Goal: Ask a question

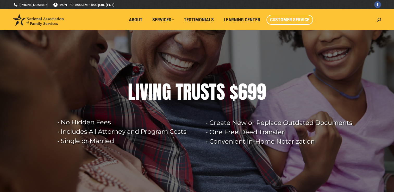
click at [294, 20] on span "Customer Service" at bounding box center [289, 20] width 39 height 6
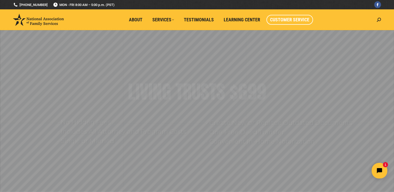
click at [280, 20] on span "Customer Service" at bounding box center [289, 20] width 39 height 6
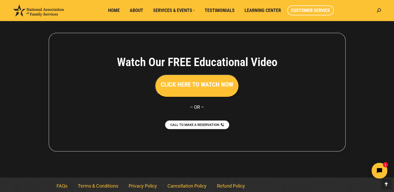
scroll to position [486, 0]
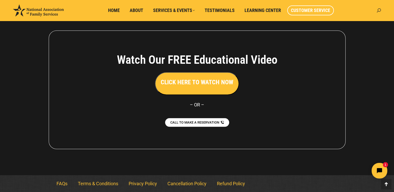
click at [380, 10] on icon at bounding box center [379, 10] width 4 height 4
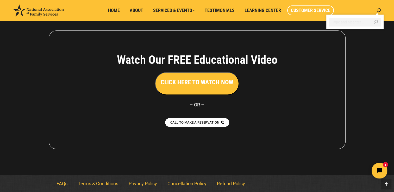
click at [352, 22] on input "Search" at bounding box center [355, 22] width 52 height 9
type input "update billing"
click at [112, 11] on span "Home" at bounding box center [114, 11] width 12 height 6
